Goal: Task Accomplishment & Management: Complete application form

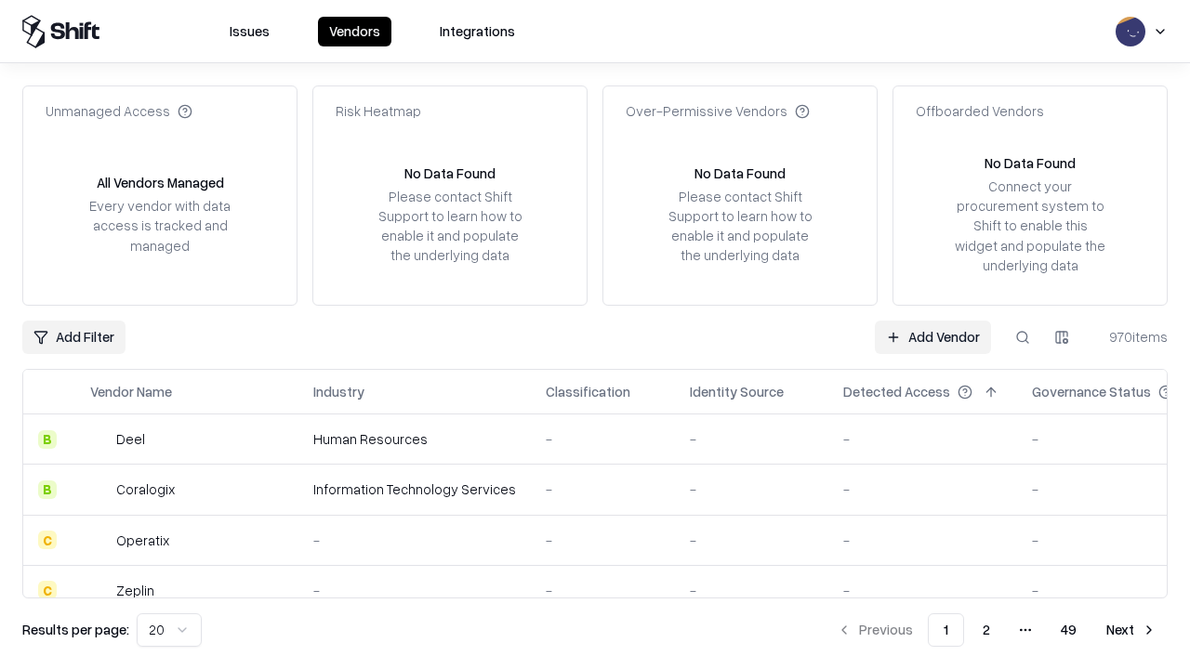
click at [933, 337] on link "Add Vendor" at bounding box center [933, 337] width 116 height 33
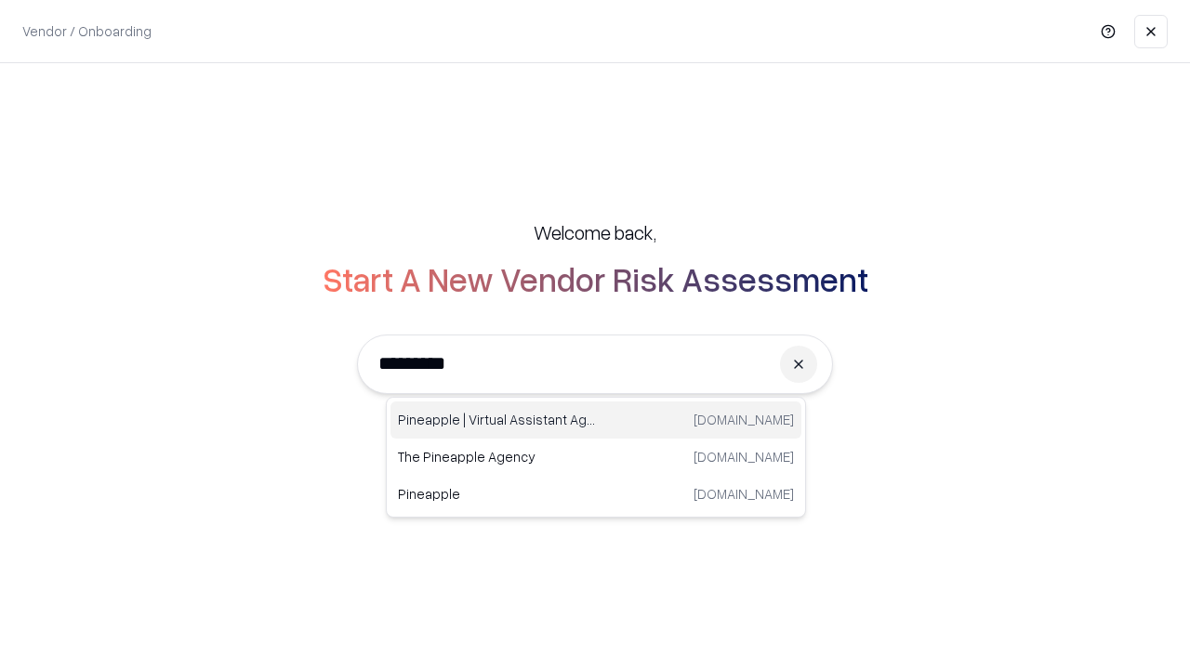
click at [596, 420] on div "Pineapple | Virtual Assistant Agency [DOMAIN_NAME]" at bounding box center [596, 420] width 411 height 37
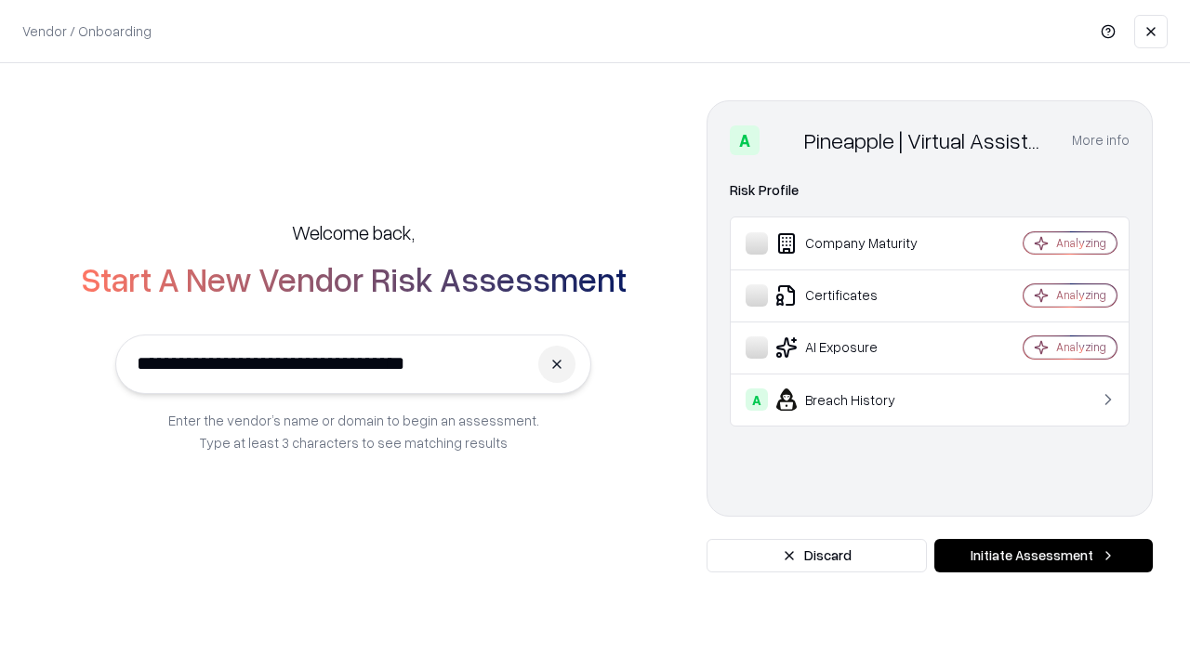
type input "**********"
click at [1043, 556] on button "Initiate Assessment" at bounding box center [1043, 555] width 219 height 33
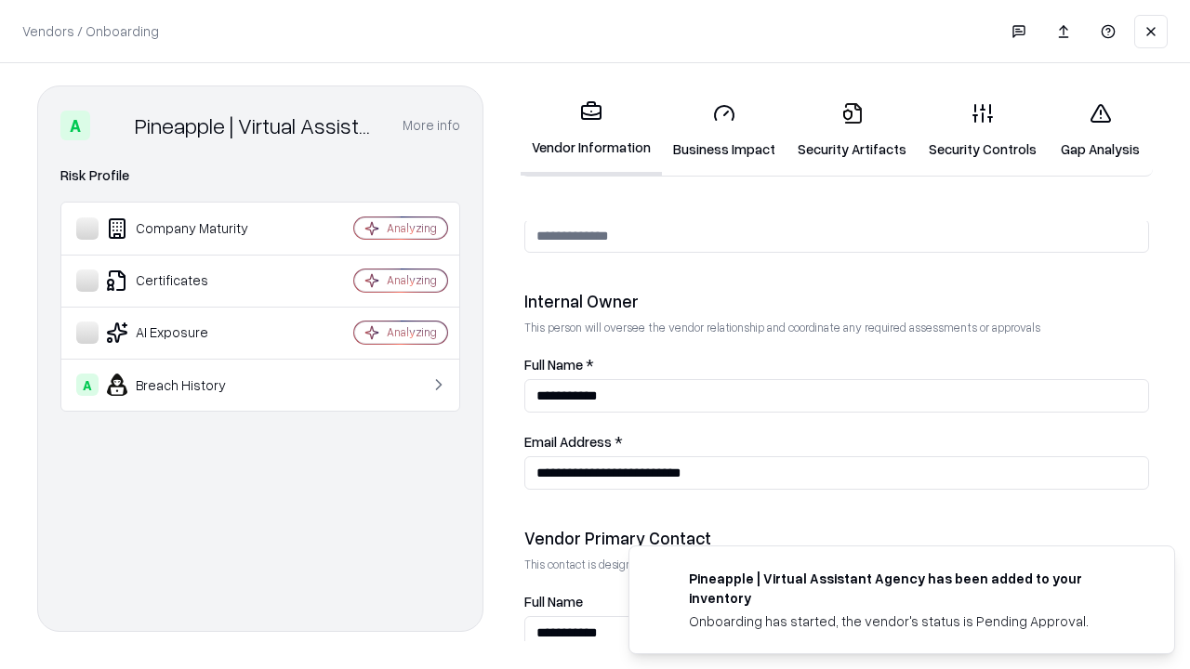
scroll to position [963, 0]
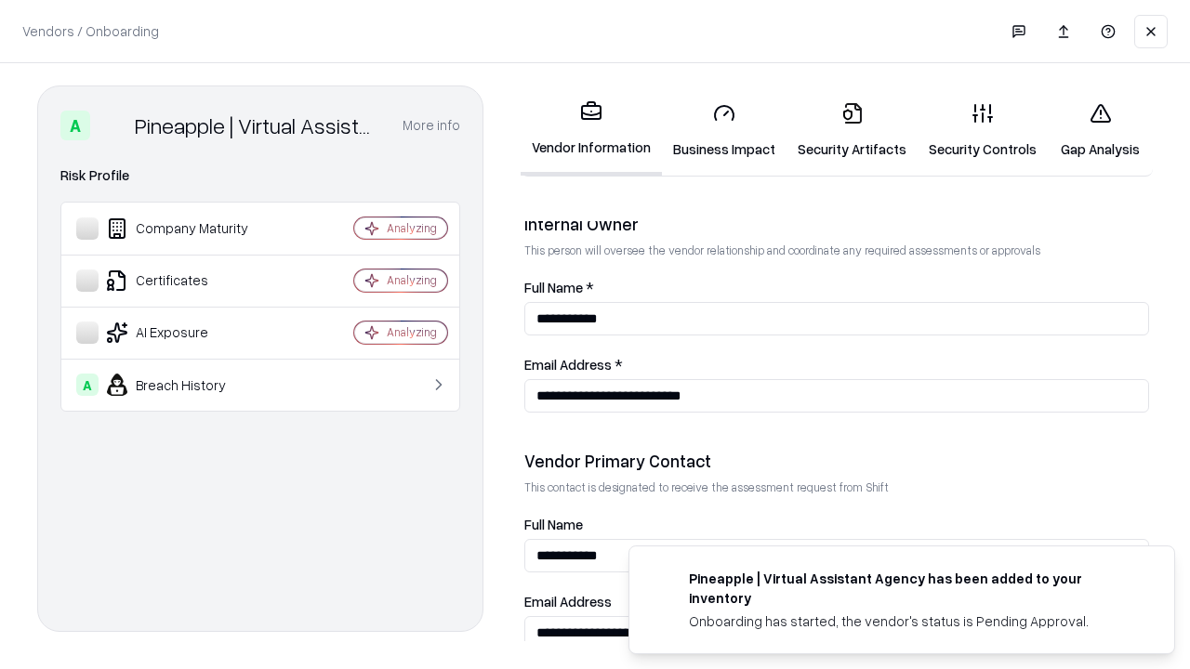
click at [724, 130] on link "Business Impact" at bounding box center [724, 130] width 125 height 86
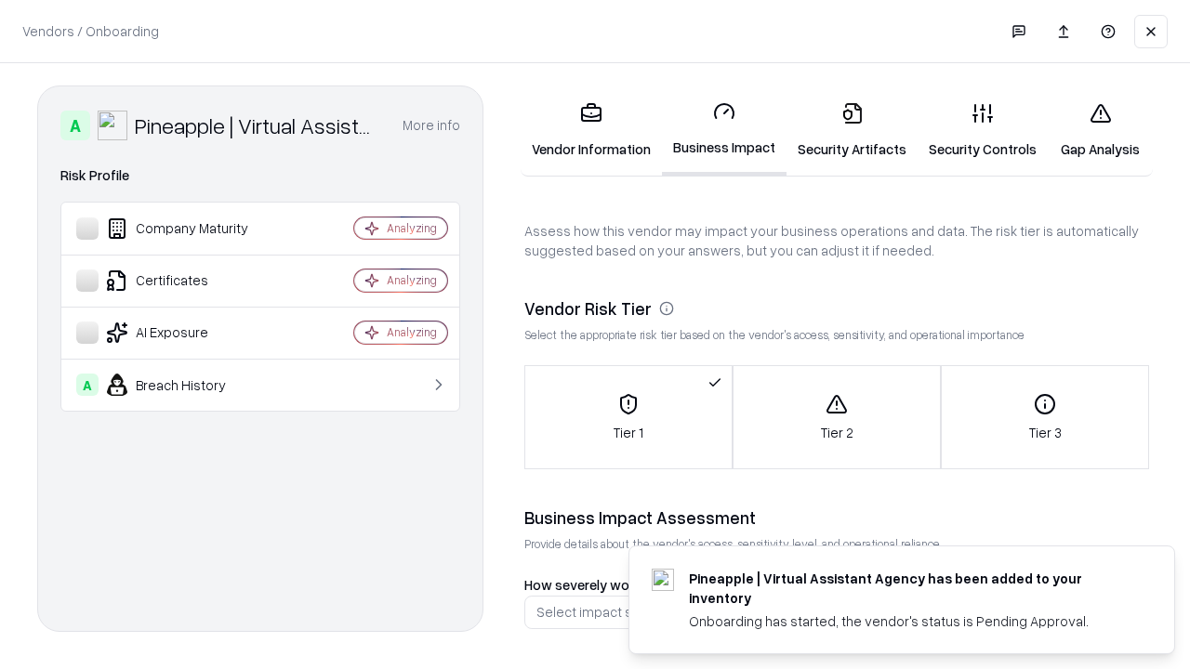
click at [852, 130] on link "Security Artifacts" at bounding box center [852, 130] width 131 height 86
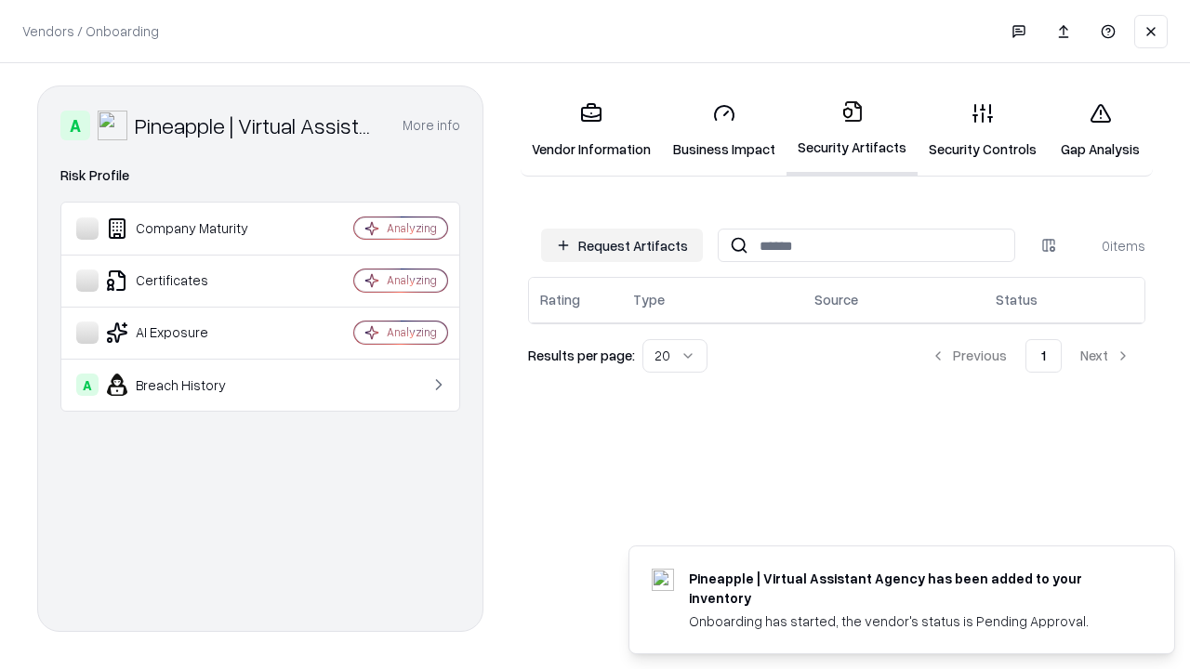
click at [622, 245] on button "Request Artifacts" at bounding box center [622, 245] width 162 height 33
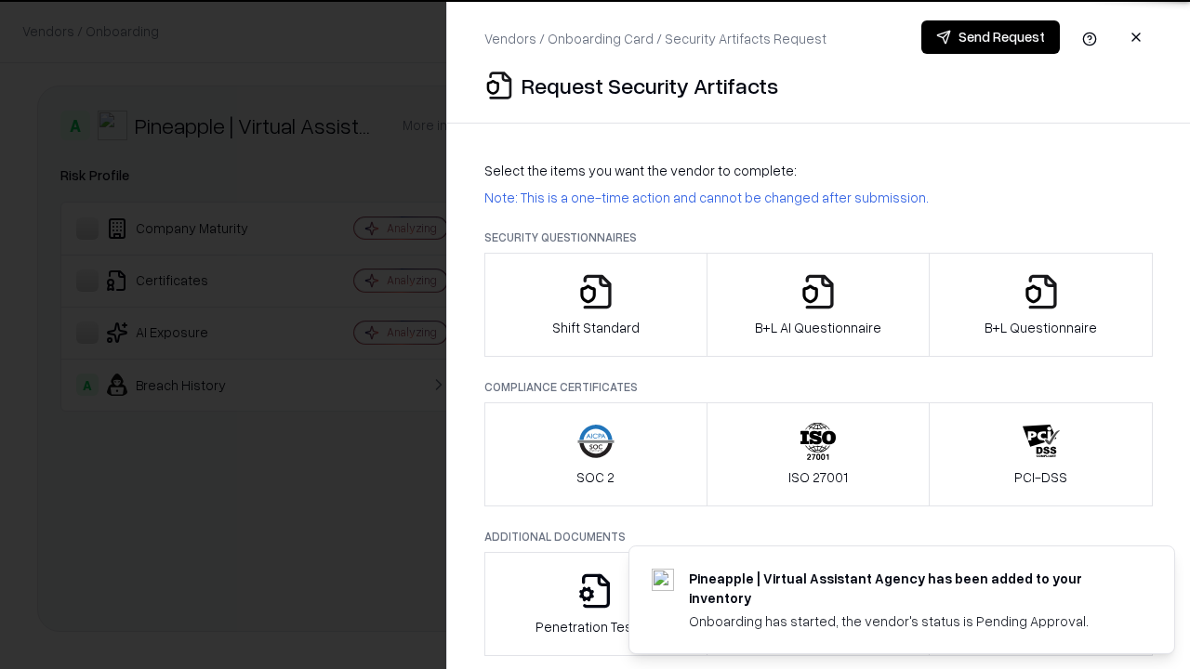
click at [595, 305] on icon "button" at bounding box center [595, 291] width 37 height 37
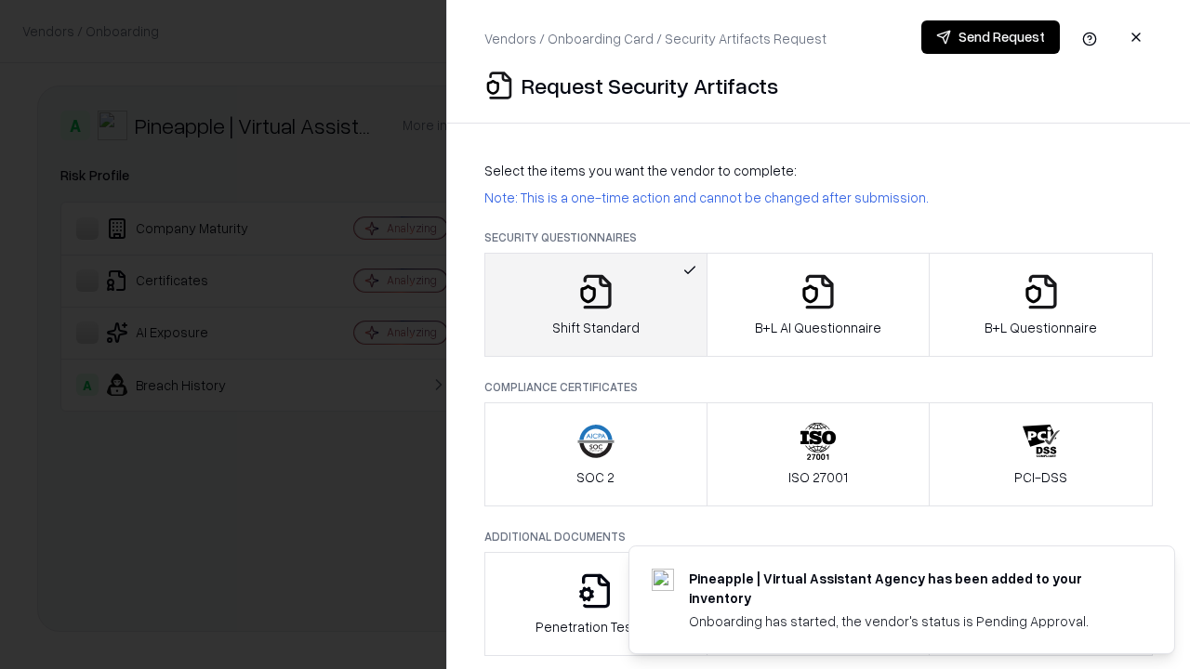
click at [990, 37] on button "Send Request" at bounding box center [990, 36] width 139 height 33
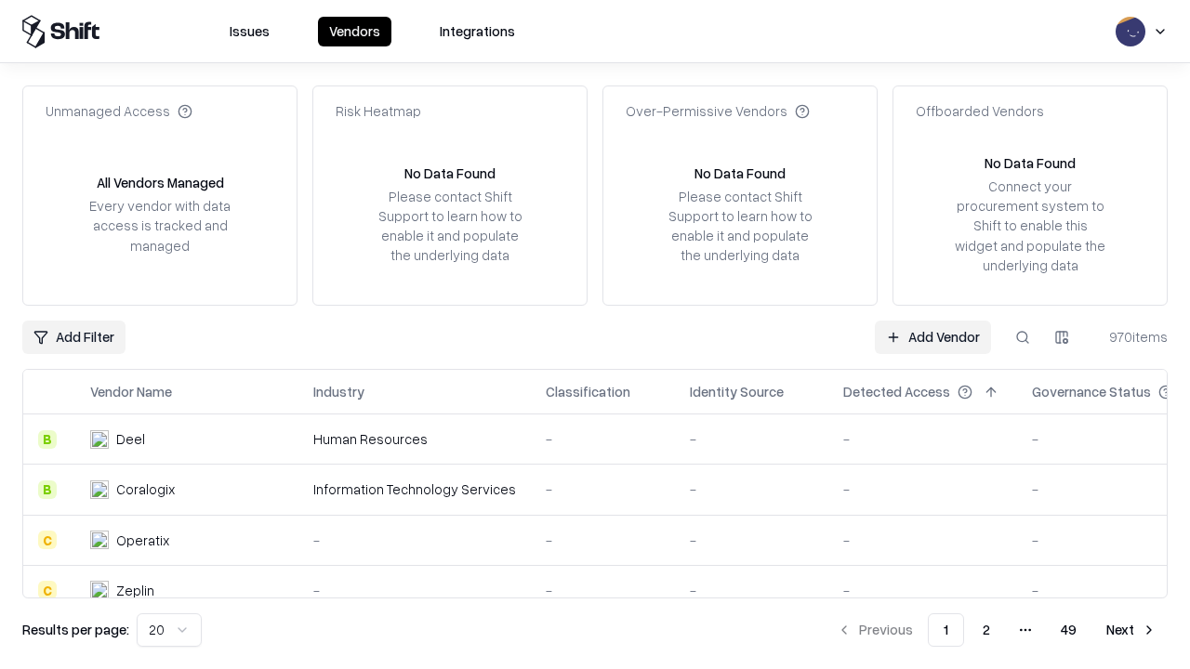
click at [1023, 337] on button at bounding box center [1022, 337] width 33 height 33
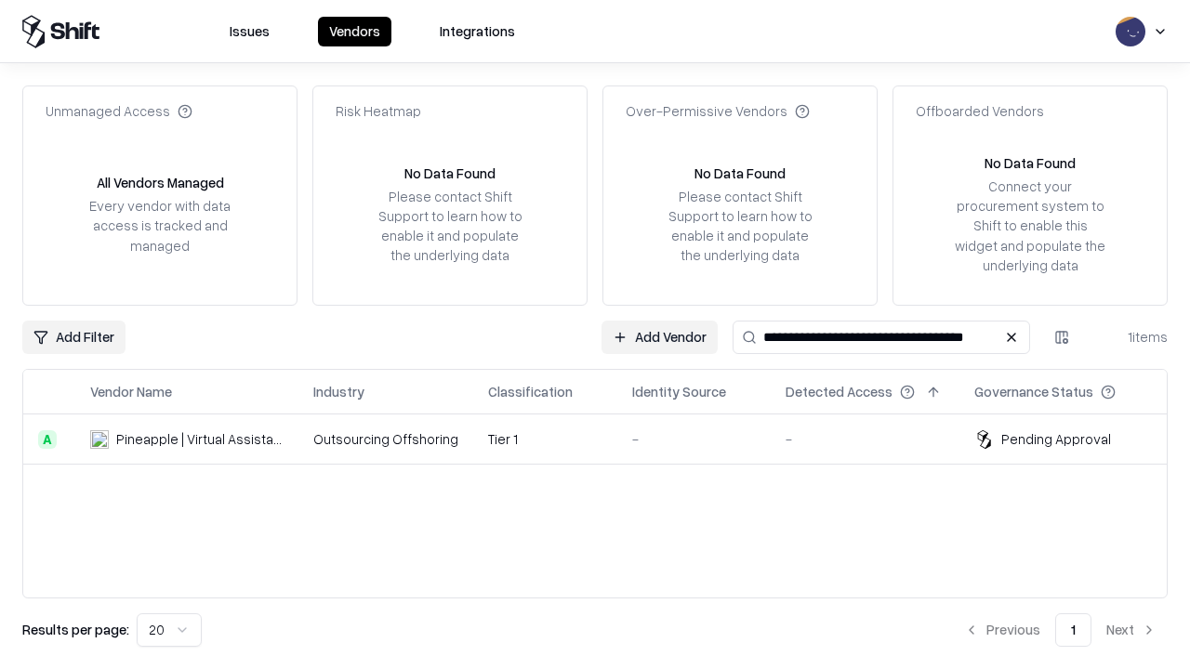
type input "**********"
click at [606, 439] on td "Tier 1" at bounding box center [545, 440] width 144 height 50
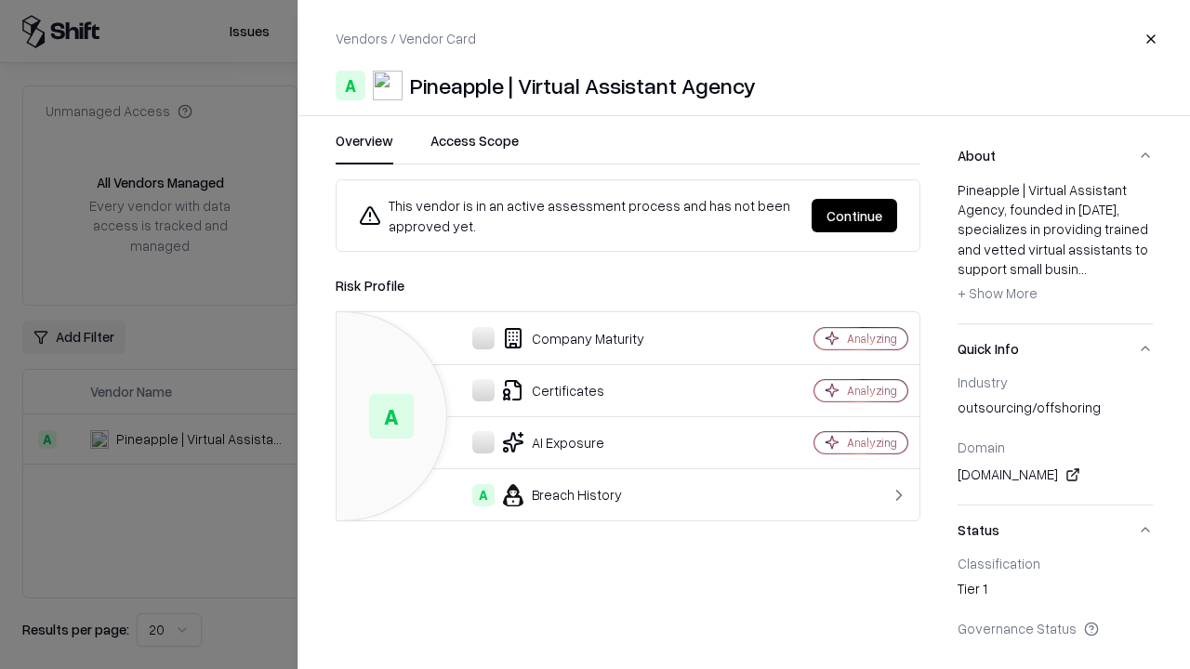
click at [855, 216] on button "Continue" at bounding box center [855, 215] width 86 height 33
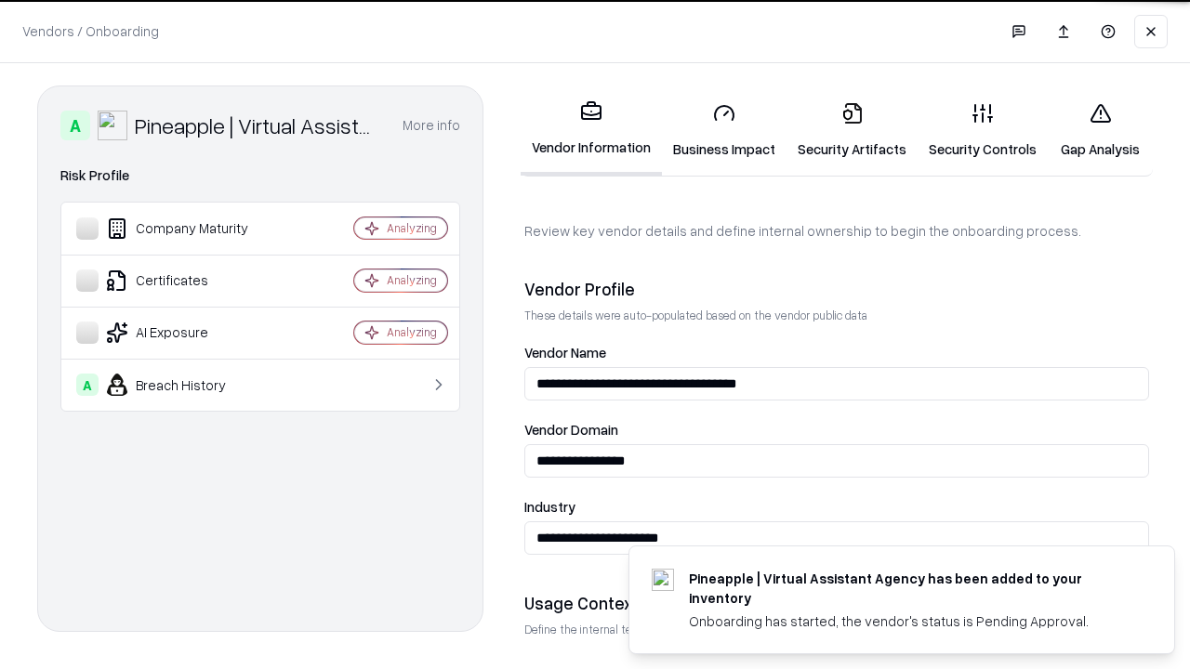
click at [852, 130] on link "Security Artifacts" at bounding box center [852, 130] width 131 height 86
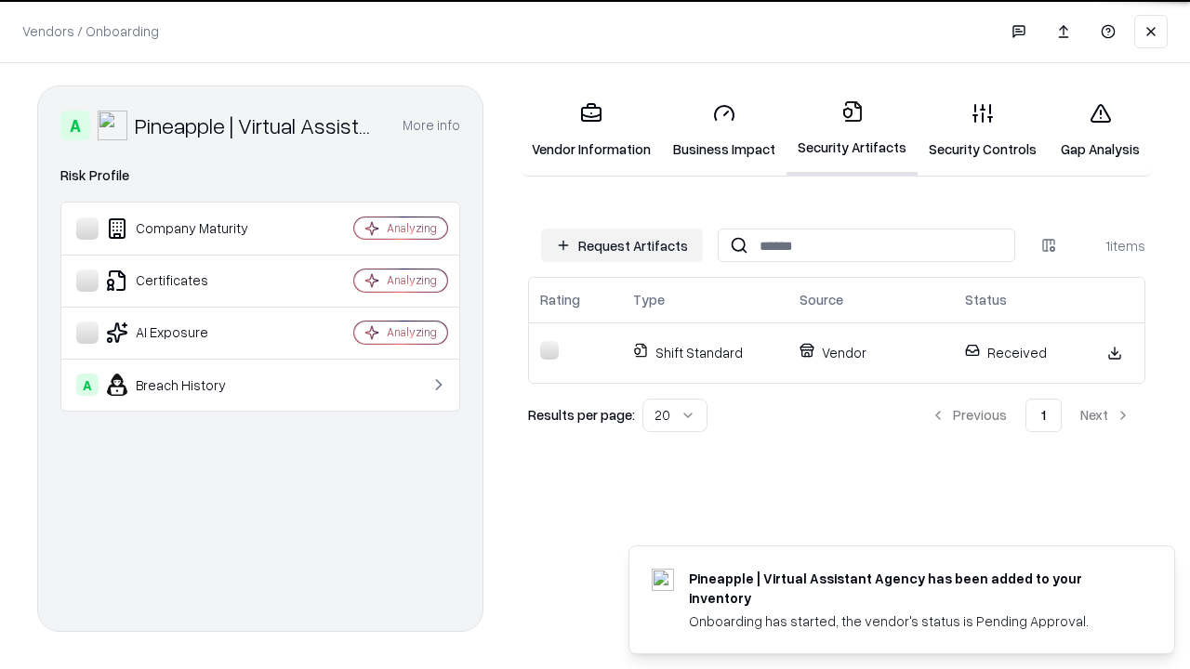
click at [983, 130] on link "Security Controls" at bounding box center [983, 130] width 130 height 86
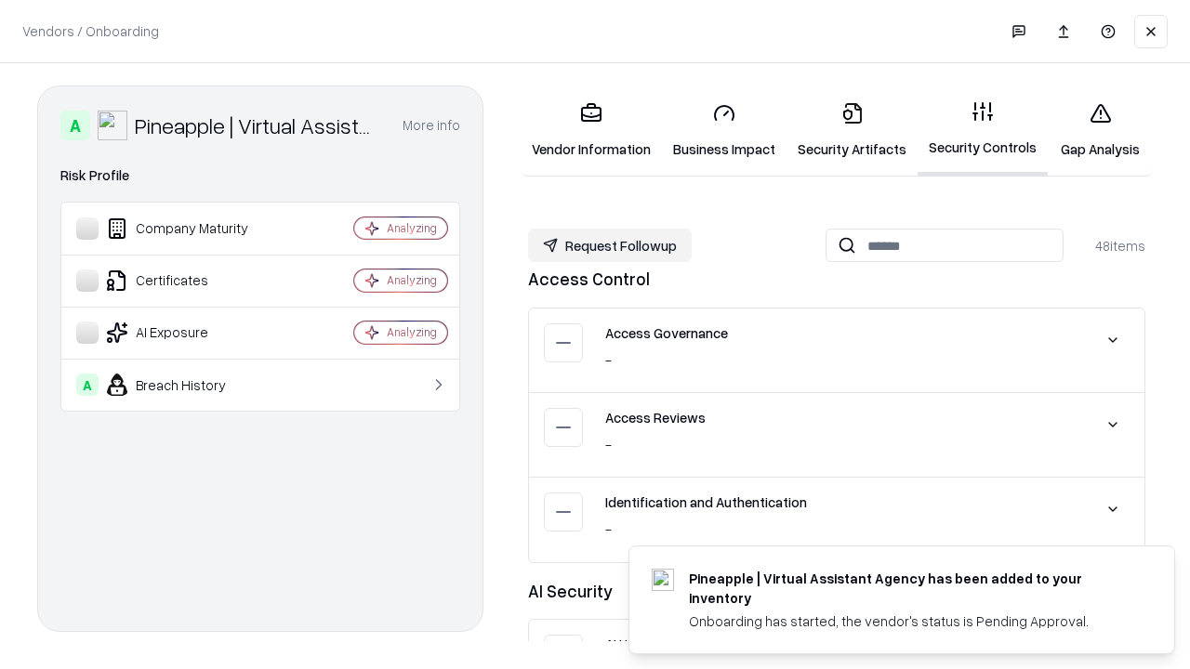
click at [610, 245] on button "Request Followup" at bounding box center [610, 245] width 164 height 33
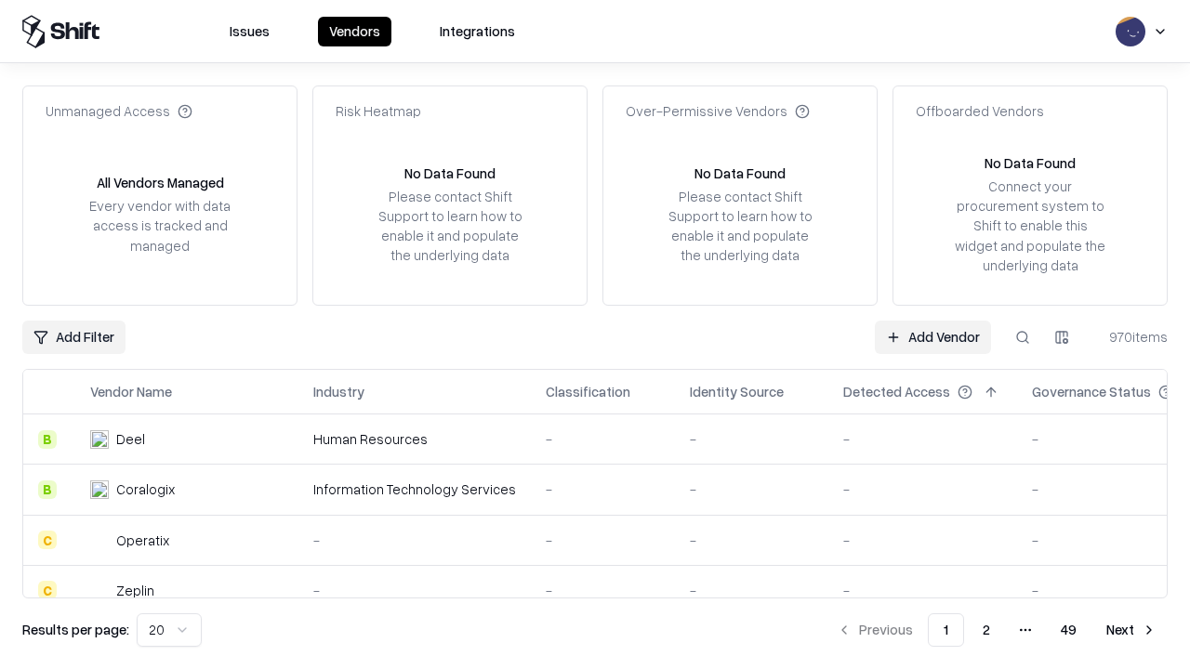
click at [933, 337] on link "Add Vendor" at bounding box center [933, 337] width 116 height 33
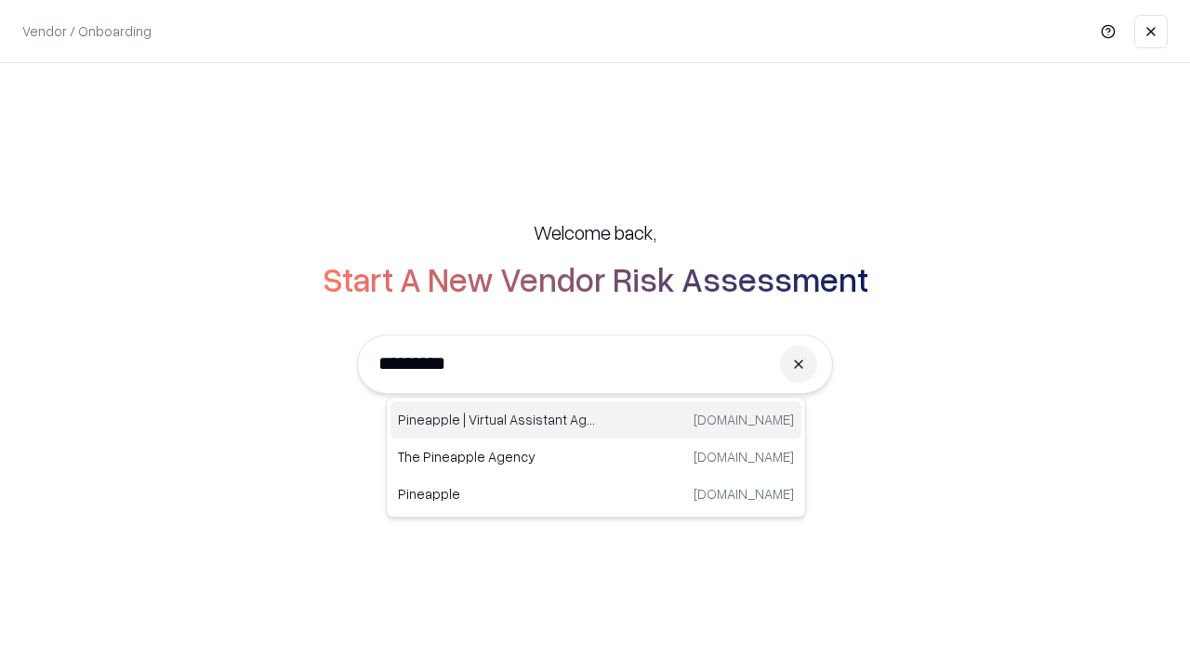
click at [596, 420] on div "Pineapple | Virtual Assistant Agency trypineapple.com" at bounding box center [596, 420] width 411 height 37
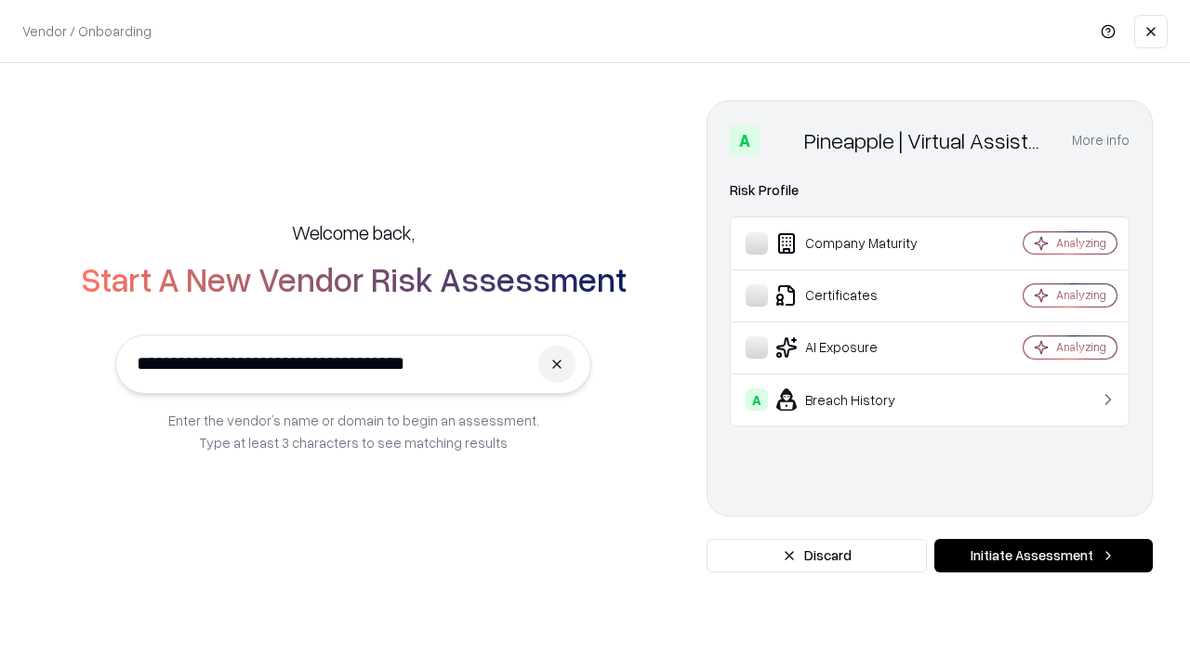
type input "**********"
click at [1043, 556] on button "Initiate Assessment" at bounding box center [1043, 555] width 219 height 33
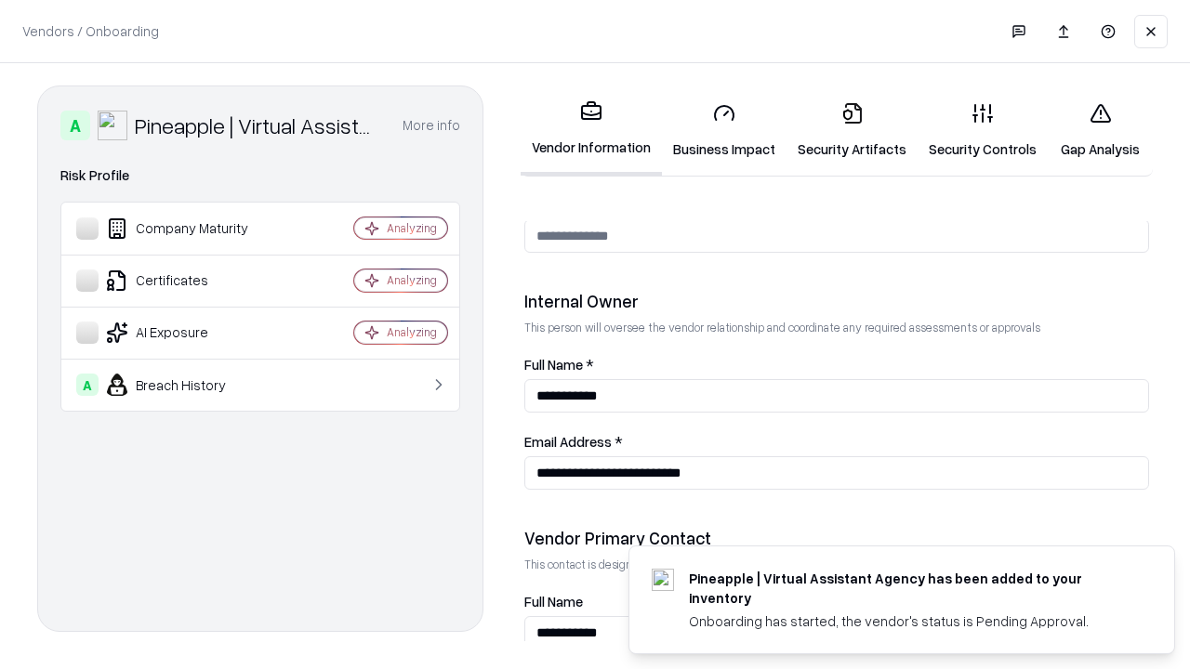
scroll to position [963, 0]
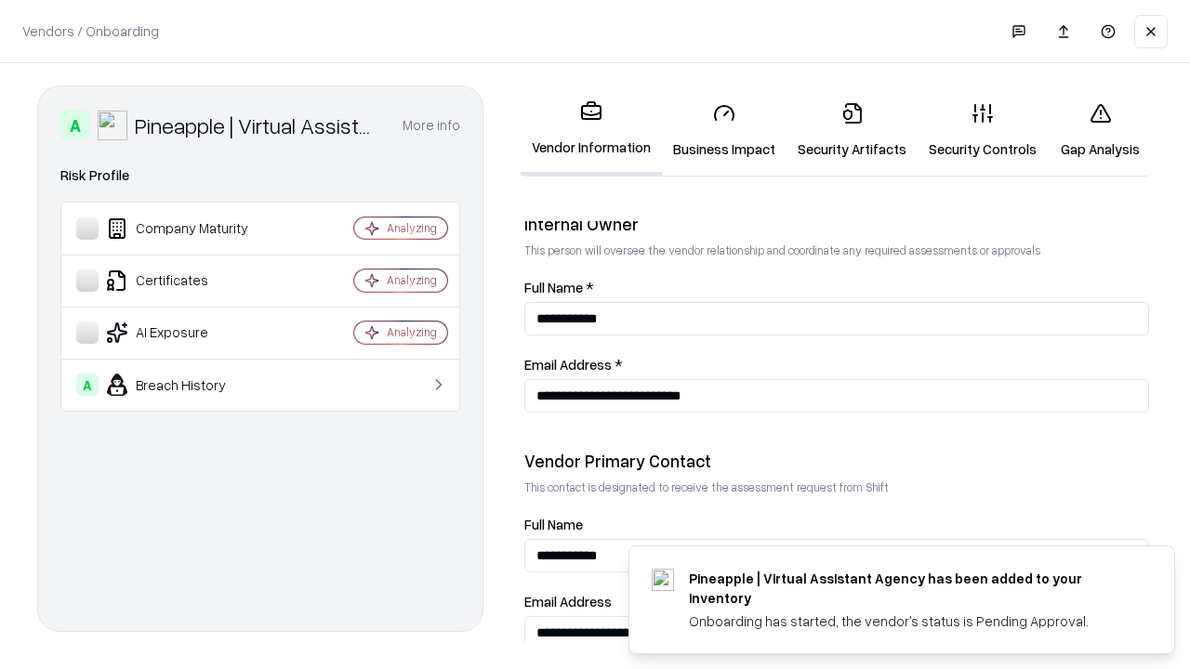
click at [1100, 130] on link "Gap Analysis" at bounding box center [1100, 130] width 105 height 86
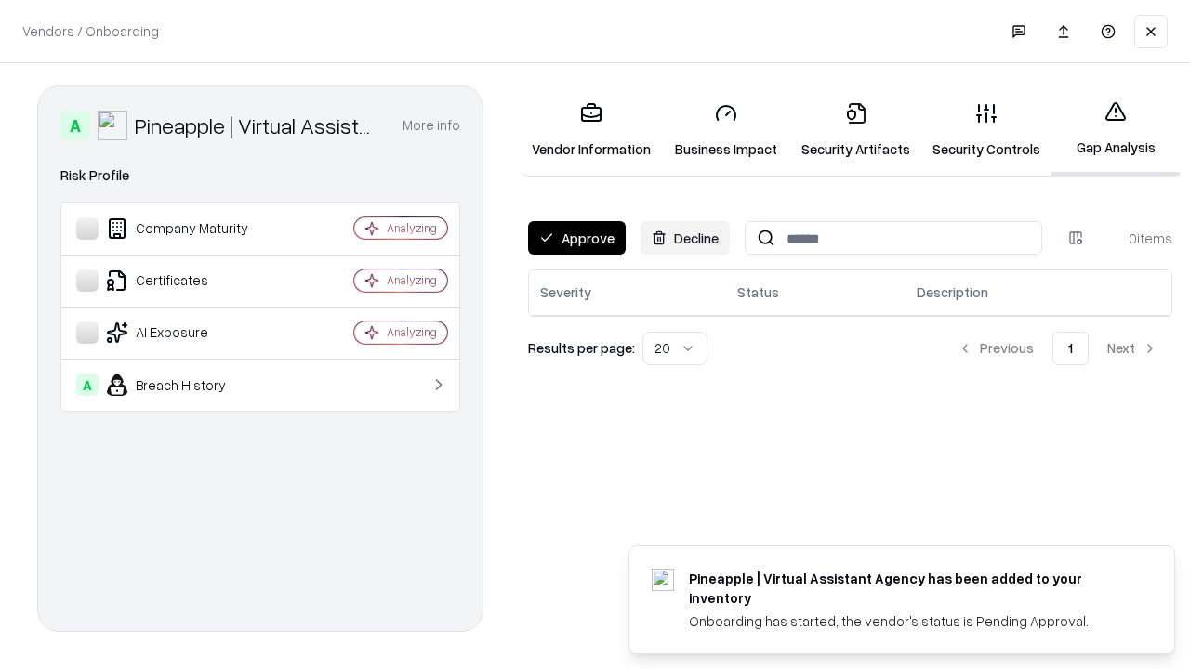
click at [576, 238] on button "Approve" at bounding box center [577, 237] width 98 height 33
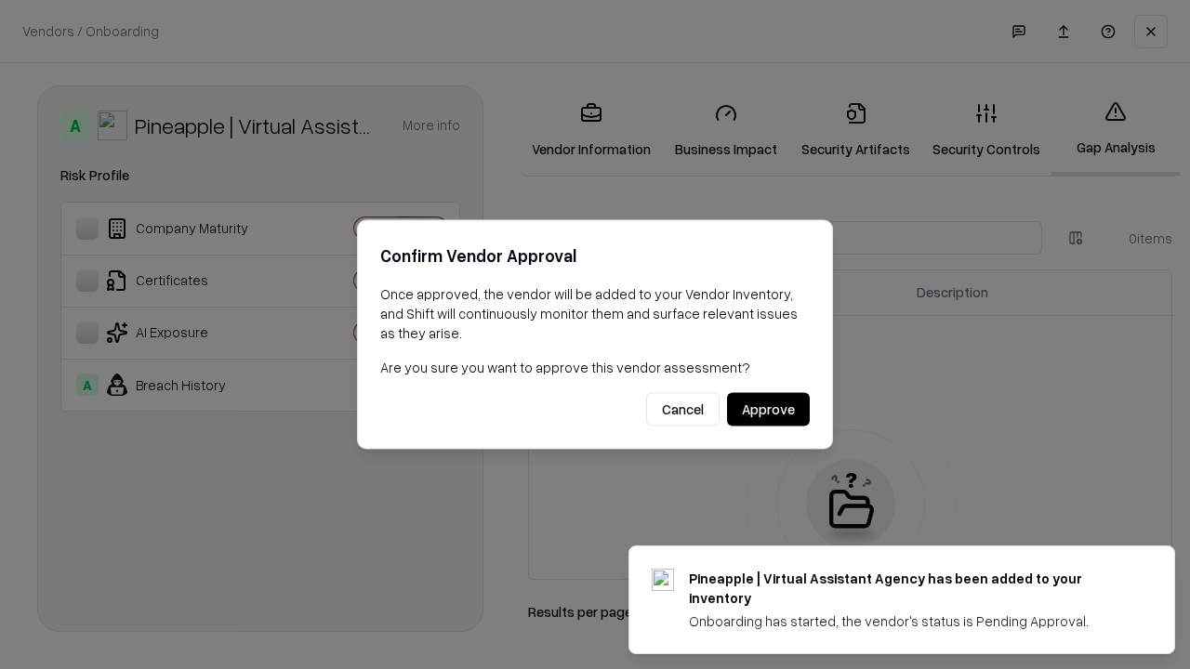
click at [768, 409] on button "Approve" at bounding box center [768, 409] width 83 height 33
